Goal: Obtain resource: Download file/media

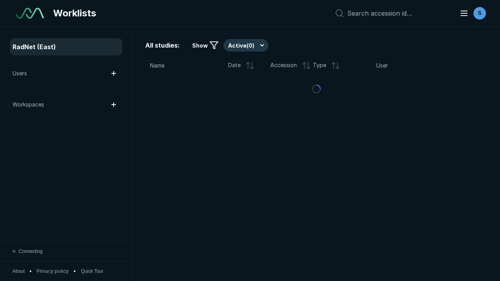
scroll to position [2134, 3255]
